Goal: Task Accomplishment & Management: Complete application form

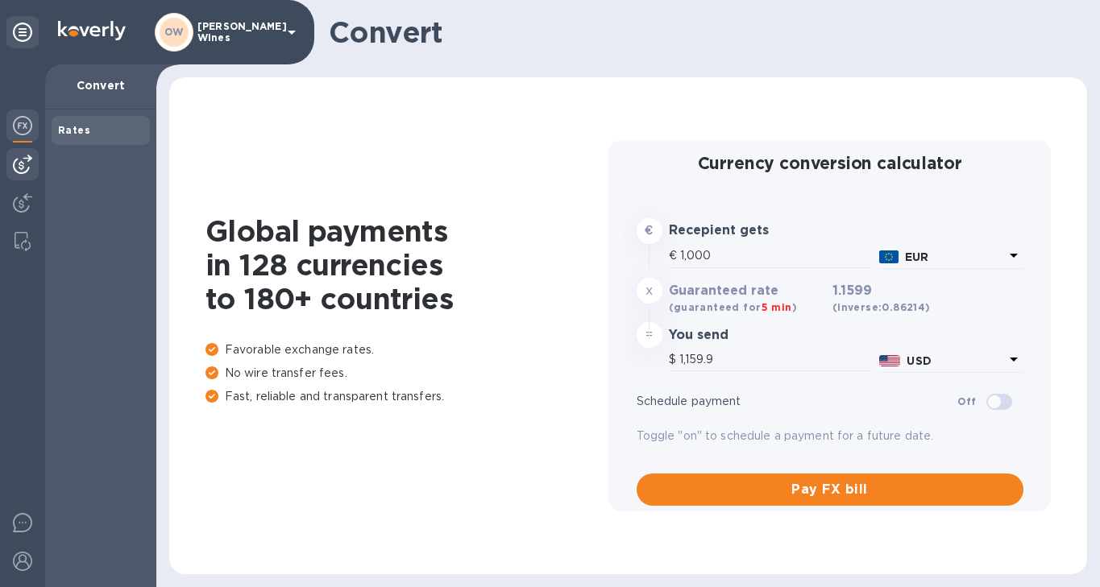
click at [26, 168] on img at bounding box center [22, 164] width 19 height 19
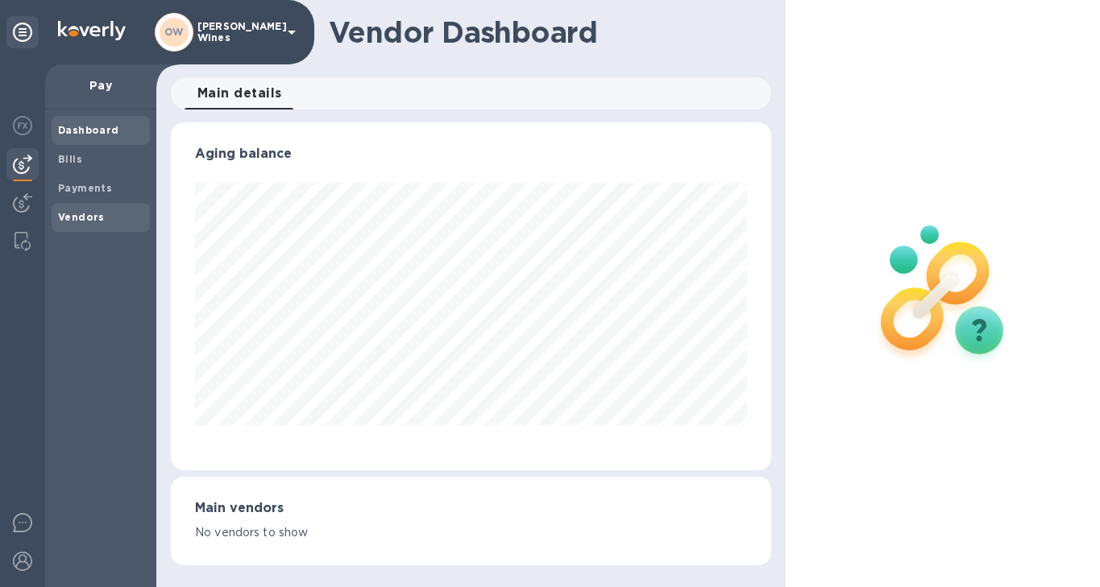
scroll to position [348, 600]
click at [73, 214] on b "Vendors" at bounding box center [81, 217] width 47 height 12
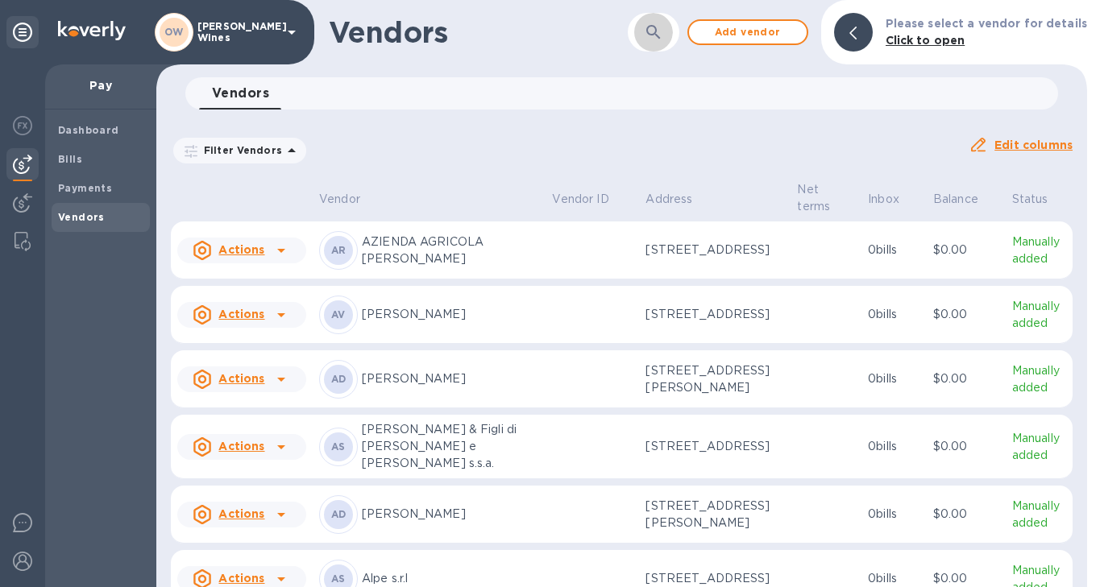
click at [673, 30] on button "button" at bounding box center [653, 32] width 39 height 39
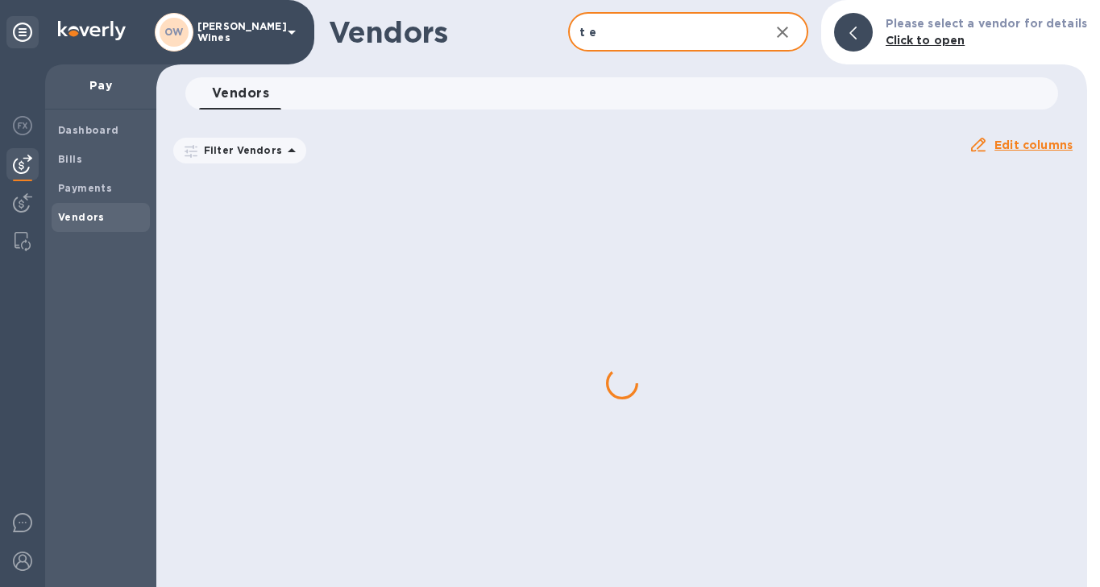
type input "T Elenteny"
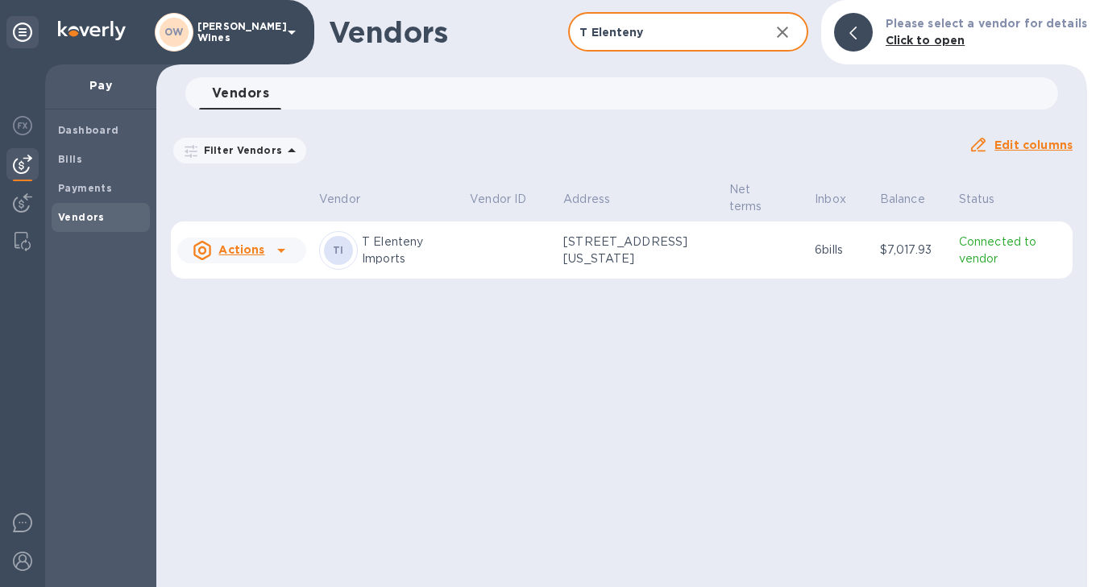
click at [284, 251] on icon at bounding box center [281, 250] width 19 height 19
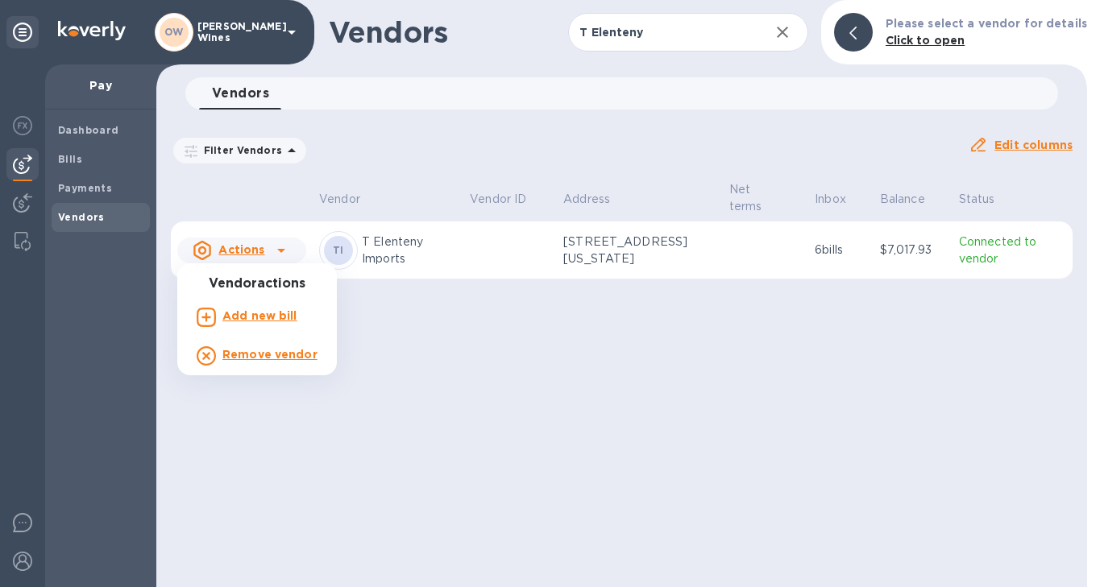
click at [269, 317] on b "Add new bill" at bounding box center [259, 315] width 75 height 13
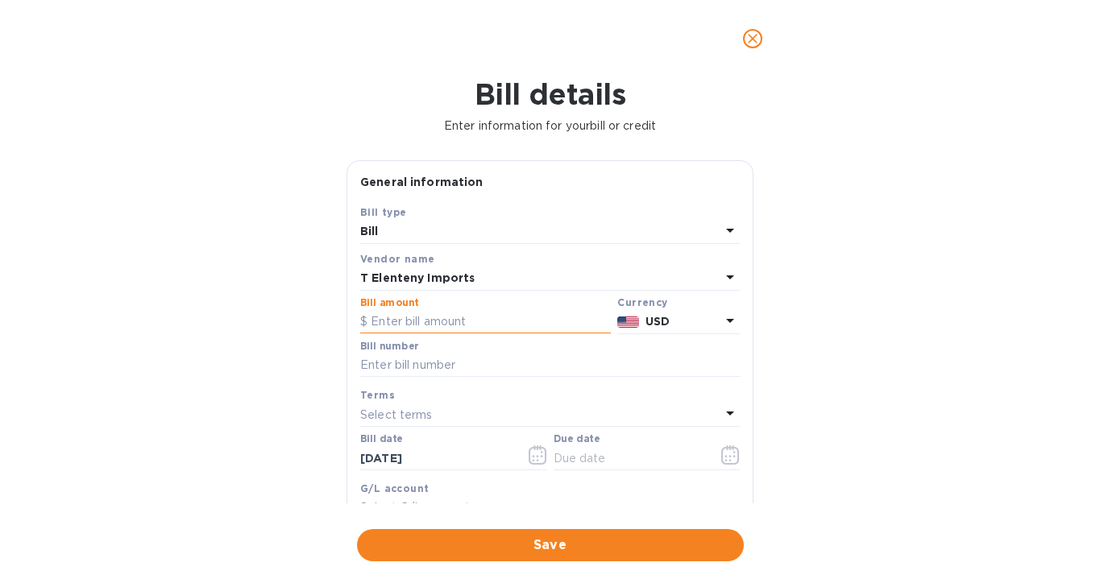
click at [394, 323] on input "text" at bounding box center [485, 322] width 251 height 24
click at [481, 365] on input "text" at bounding box center [550, 366] width 380 height 24
paste input "INV771872"
type input "INV771872"
click at [450, 320] on input "text" at bounding box center [485, 322] width 251 height 24
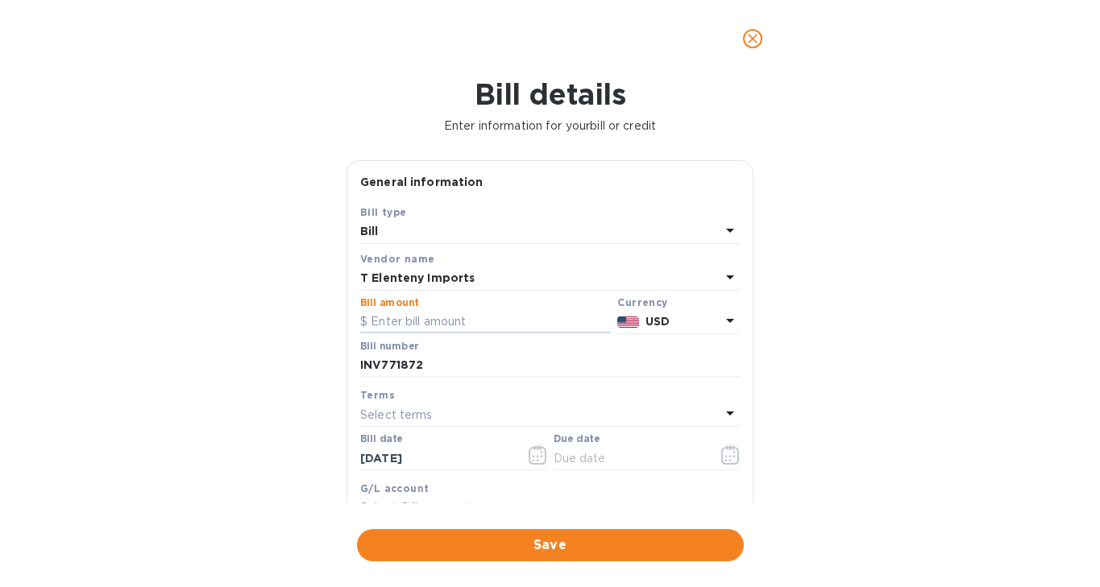
paste input "2,615.20"
type input "2,615.20"
click at [729, 458] on icon "button" at bounding box center [730, 456] width 2 height 2
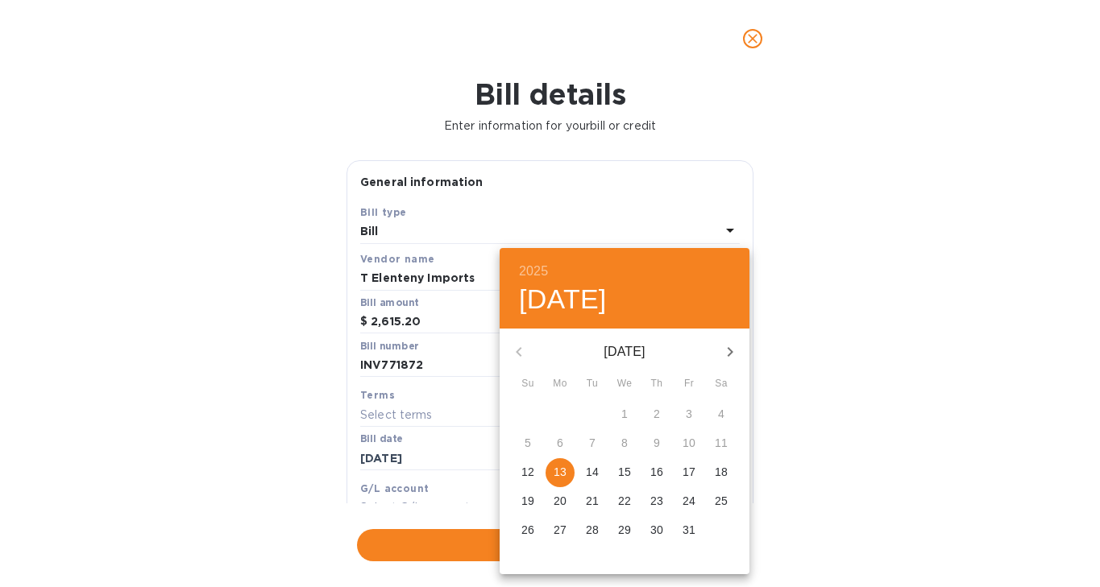
click at [524, 503] on p "19" at bounding box center [527, 501] width 13 height 16
type input "[DATE]"
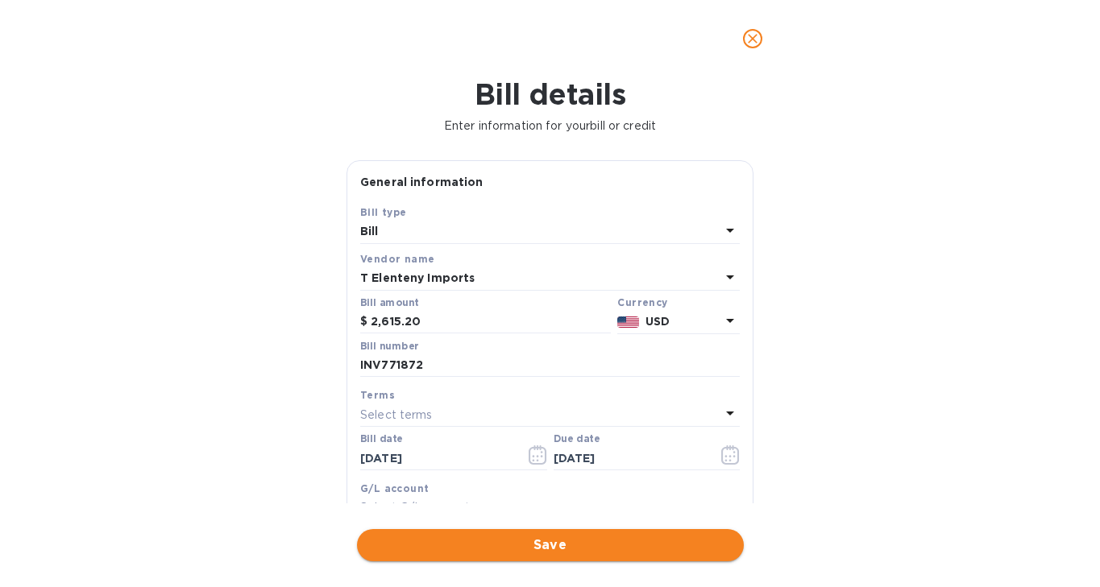
click at [529, 546] on span "Save" at bounding box center [550, 545] width 361 height 19
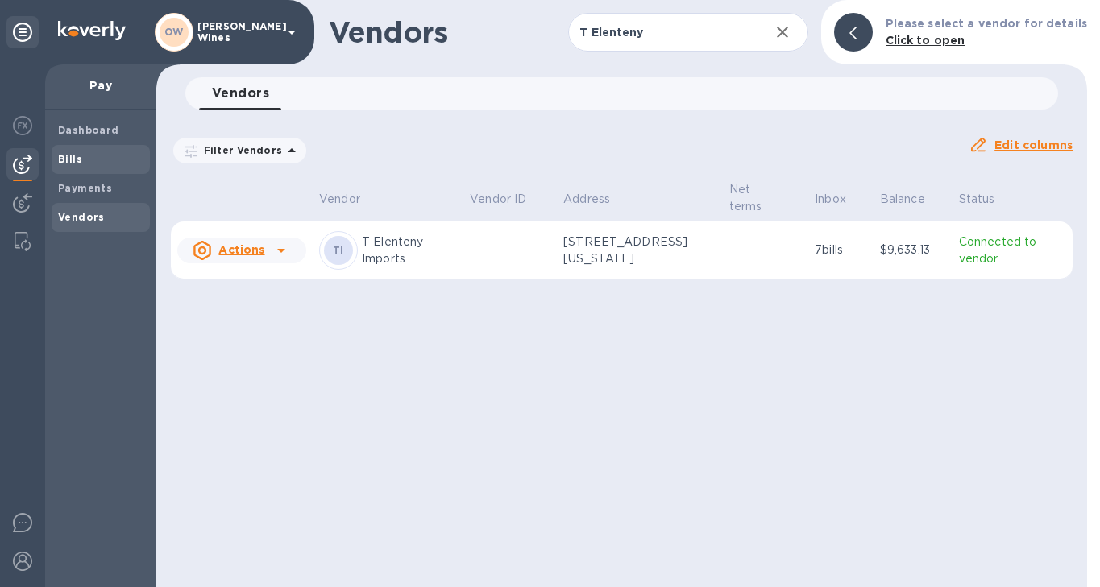
click at [89, 163] on span "Bills" at bounding box center [100, 160] width 85 height 16
